Goal: Check status: Check status

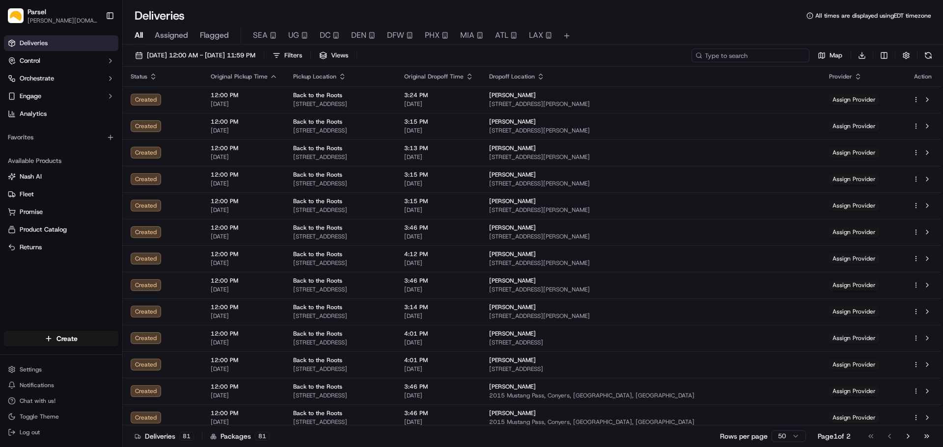
click at [746, 55] on input at bounding box center [750, 56] width 118 height 14
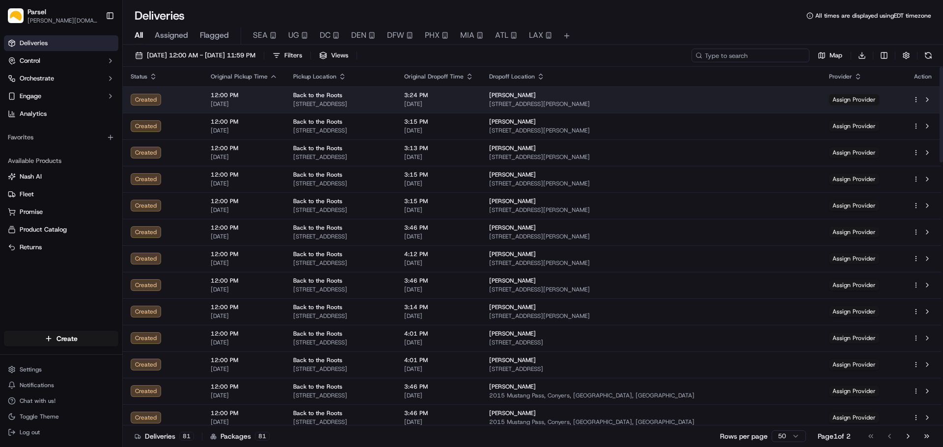
paste input "[STREET_ADDRESS][PERSON_NAME]"
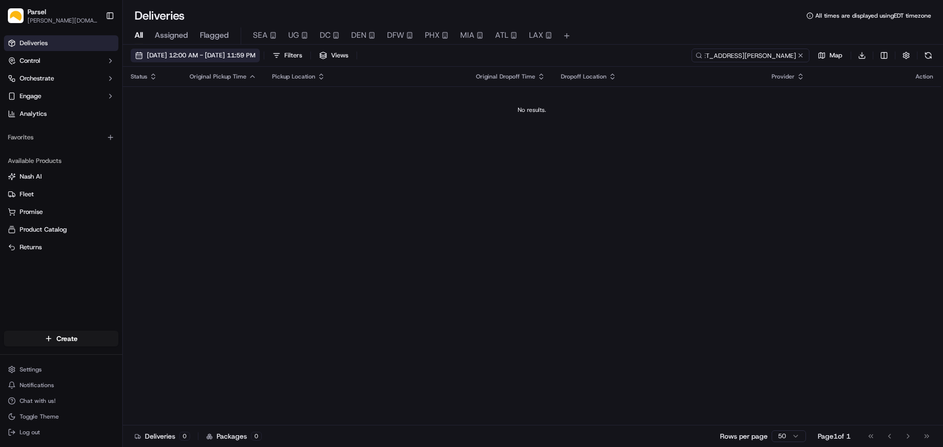
type input "[STREET_ADDRESS][PERSON_NAME]"
click at [161, 57] on span "[DATE] 12:00 AM - [DATE] 11:59 PM" at bounding box center [201, 55] width 109 height 9
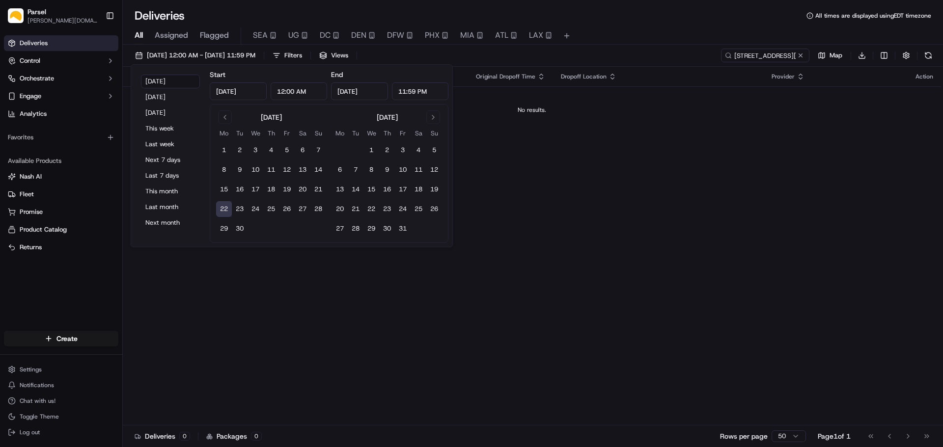
click at [227, 94] on input "[DATE]" at bounding box center [238, 91] width 57 height 18
click at [242, 95] on input "[DATE]" at bounding box center [238, 91] width 57 height 18
click at [246, 97] on input "[DATE]" at bounding box center [238, 91] width 57 height 18
click at [224, 115] on button "Go to previous month" at bounding box center [225, 117] width 14 height 14
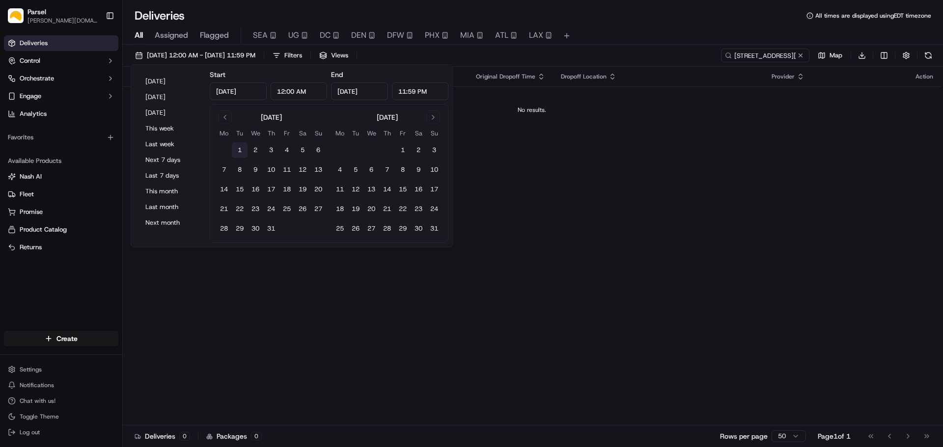
click at [240, 151] on button "1" at bounding box center [240, 150] width 16 height 16
type input "[DATE]"
click at [620, 27] on div "All Assigned Flagged SEA UG DC DEN DFW PHX MIA ATL LAX" at bounding box center [533, 35] width 820 height 17
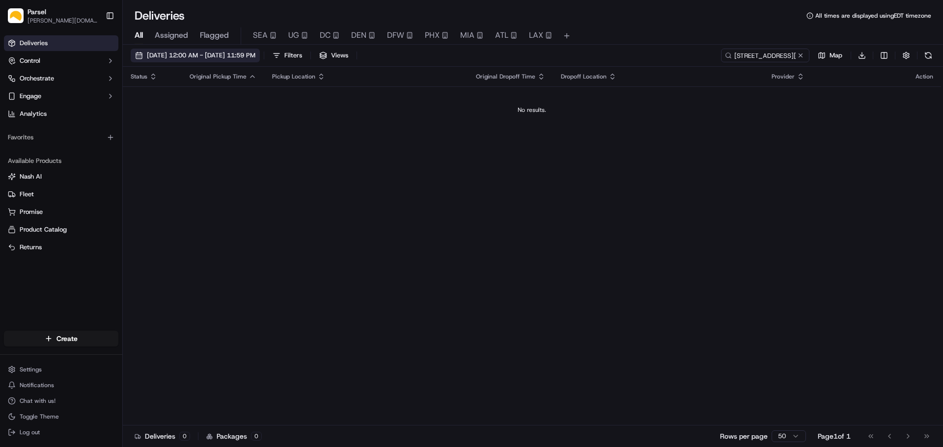
click at [255, 53] on span "[DATE] 12:00 AM - [DATE] 11:59 PM" at bounding box center [201, 55] width 109 height 9
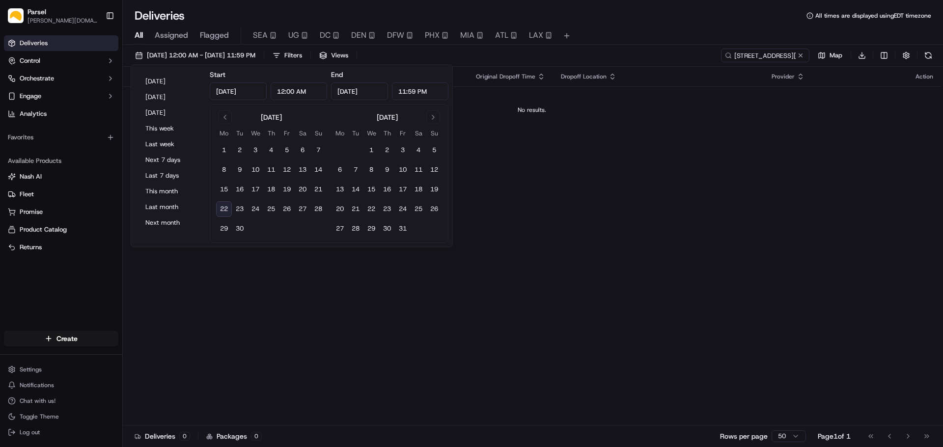
click at [223, 208] on button "22" at bounding box center [224, 209] width 16 height 16
type input "[DATE]"
click at [600, 59] on div "[DATE] 12:00 AM - [DATE] 11:59 PM Filters Views [STREET_ADDRESS][PERSON_NAME] M…" at bounding box center [533, 58] width 820 height 18
